Goal: Information Seeking & Learning: Learn about a topic

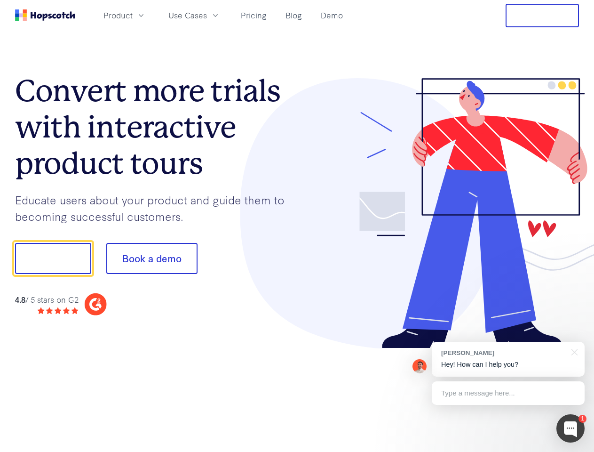
click at [297, 226] on div at bounding box center [438, 213] width 282 height 271
click at [133, 15] on span "Product" at bounding box center [118, 15] width 29 height 12
click at [207, 15] on span "Use Cases" at bounding box center [188, 15] width 39 height 12
click at [543, 16] on button "Free Trial" at bounding box center [542, 16] width 73 height 24
click at [53, 258] on button "Show me!" at bounding box center [53, 258] width 76 height 31
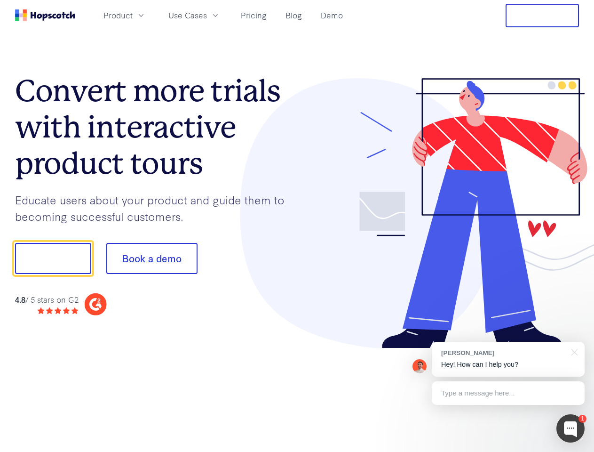
click at [152, 258] on button "Book a demo" at bounding box center [151, 258] width 91 height 31
click at [571, 428] on div at bounding box center [571, 428] width 28 height 28
click at [508, 359] on div "[PERSON_NAME] Hey! How can I help you?" at bounding box center [508, 359] width 153 height 35
click at [573, 351] on div at bounding box center [497, 320] width 177 height 188
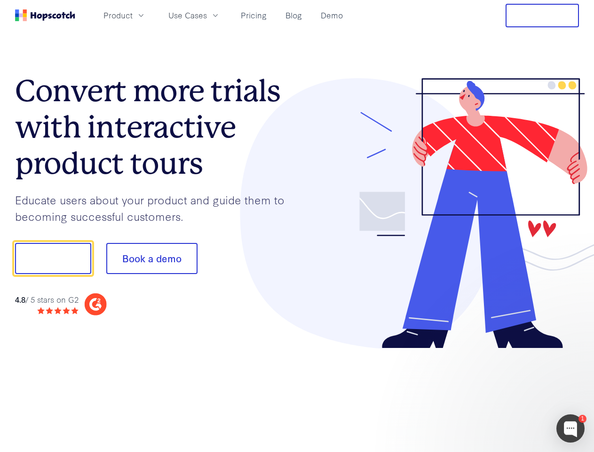
click at [508, 393] on div at bounding box center [497, 320] width 177 height 188
